Goal: Task Accomplishment & Management: Manage account settings

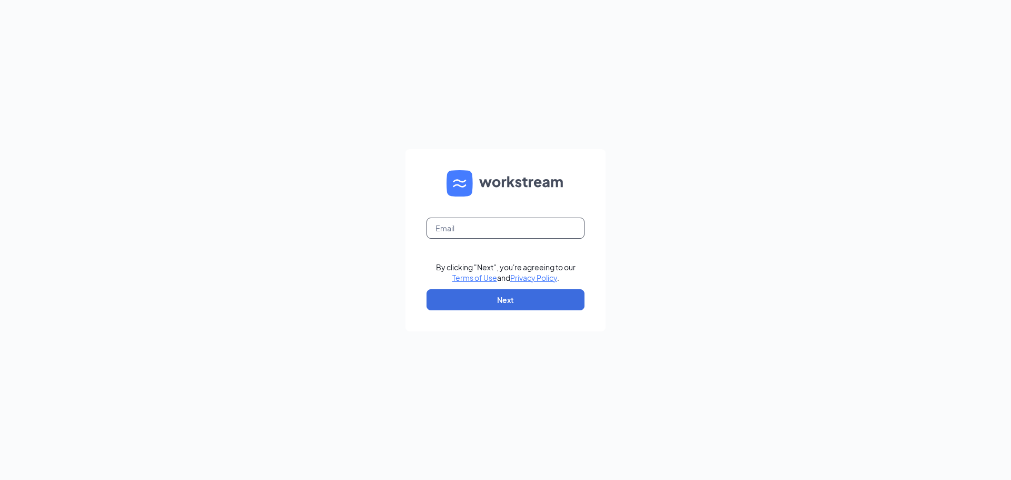
click at [473, 222] on input "text" at bounding box center [505, 227] width 158 height 21
type input "[EMAIL_ADDRESS][PERSON_NAME][DOMAIN_NAME]"
click at [492, 291] on button "Next" at bounding box center [505, 299] width 158 height 21
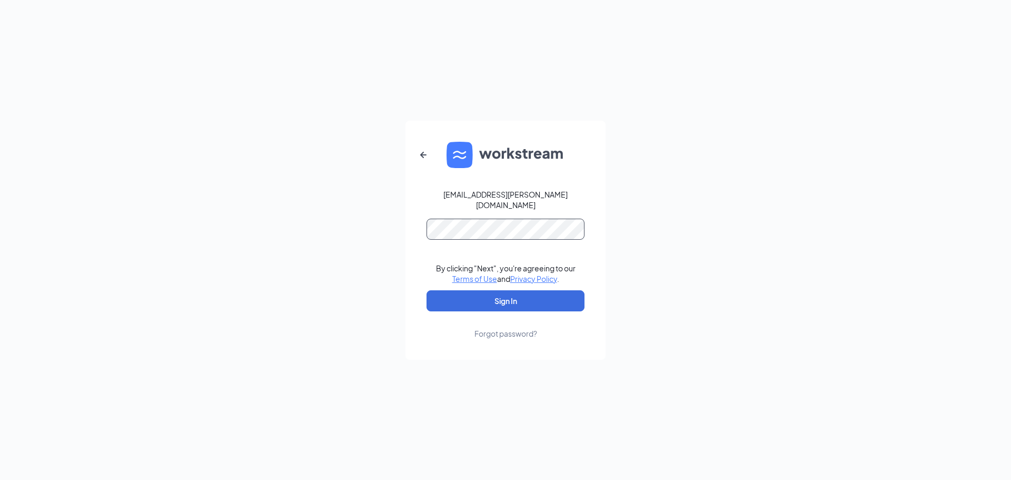
click at [426, 290] on button "Sign In" at bounding box center [505, 300] width 158 height 21
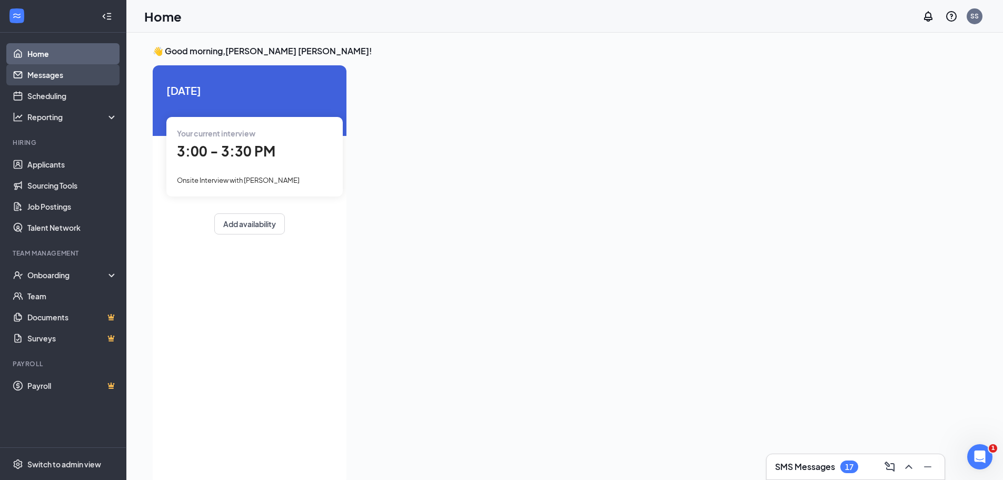
click at [60, 75] on link "Messages" at bounding box center [72, 74] width 90 height 21
